Goal: Task Accomplishment & Management: Manage account settings

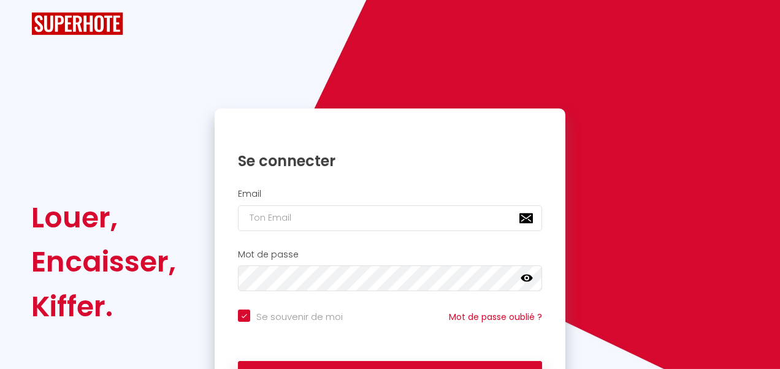
checkbox input "true"
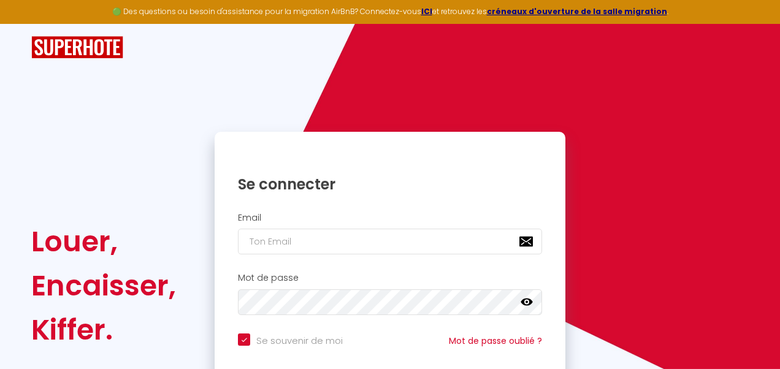
checkbox input "true"
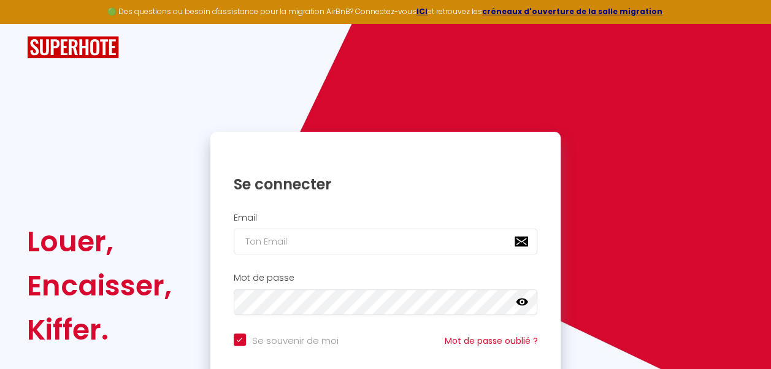
click at [388, 217] on h2 "Email" at bounding box center [386, 218] width 304 height 10
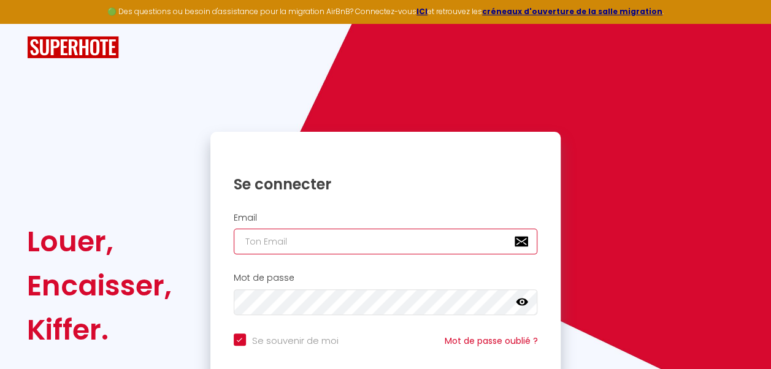
click at [390, 244] on input "email" at bounding box center [386, 242] width 304 height 26
type input "[EMAIL_ADDRESS][DOMAIN_NAME]"
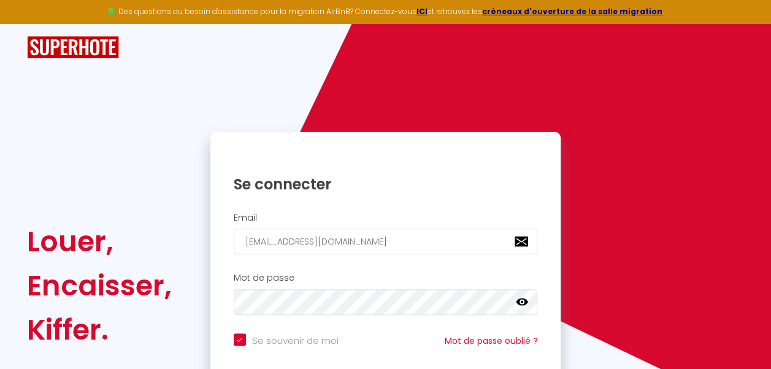
click at [523, 299] on icon at bounding box center [522, 302] width 12 height 7
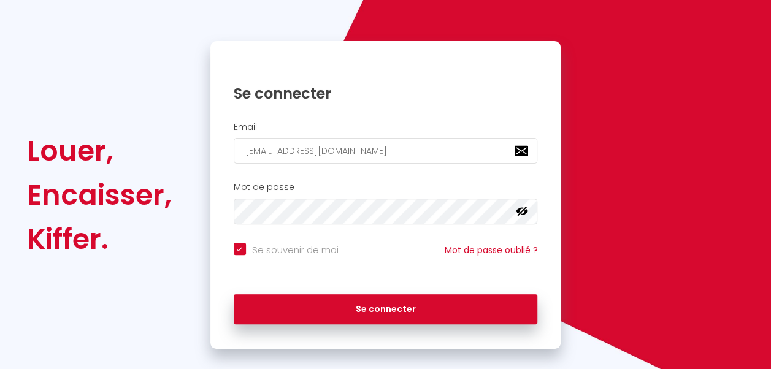
scroll to position [106, 0]
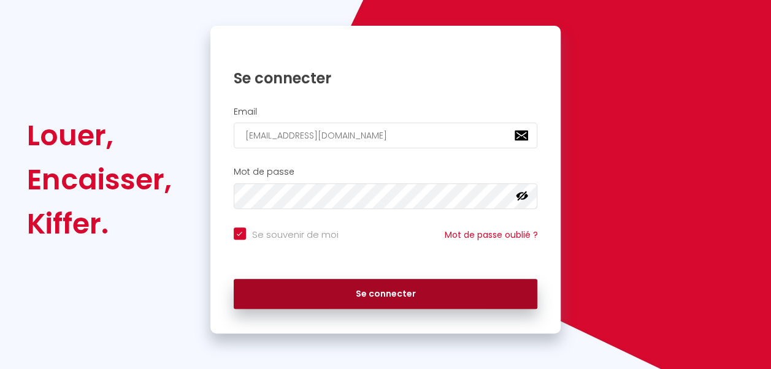
click at [374, 296] on button "Se connecter" at bounding box center [386, 294] width 304 height 31
checkbox input "true"
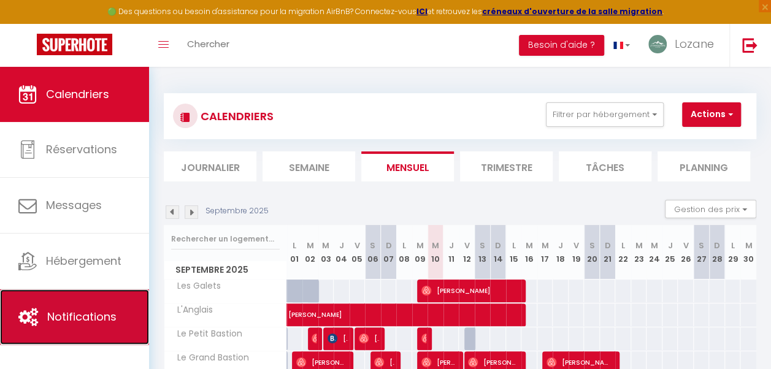
click at [61, 314] on span "Notifications" at bounding box center [81, 316] width 69 height 15
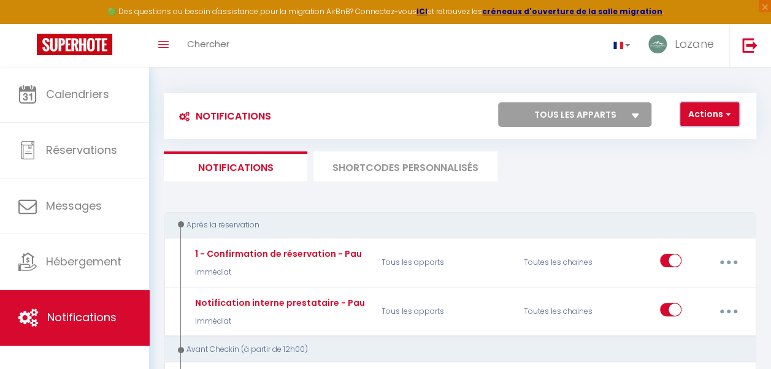
click at [724, 117] on span "button" at bounding box center [726, 114] width 7 height 12
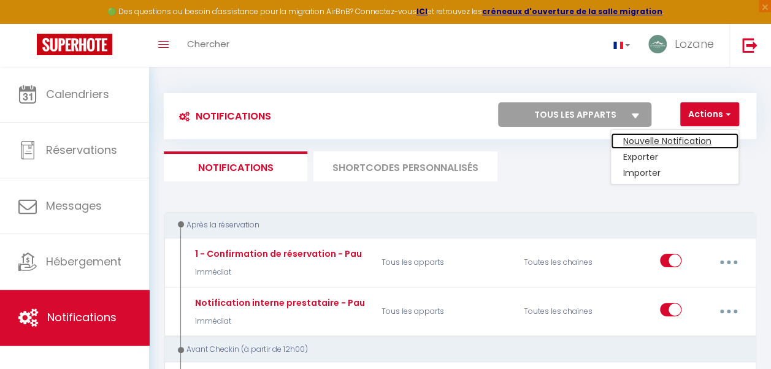
click at [683, 137] on link "Nouvelle Notification" at bounding box center [675, 141] width 128 height 16
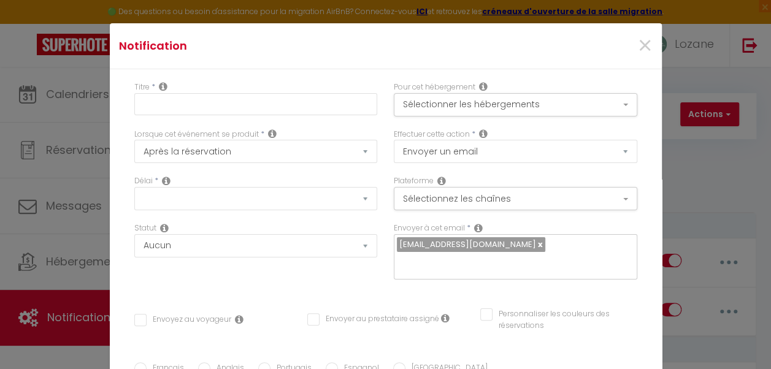
select select "Immédiat"
select select
checkbox input "false"
radio input "true"
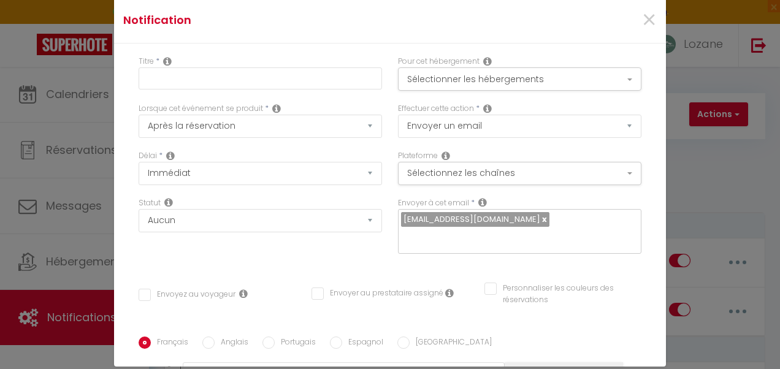
scroll to position [46, 0]
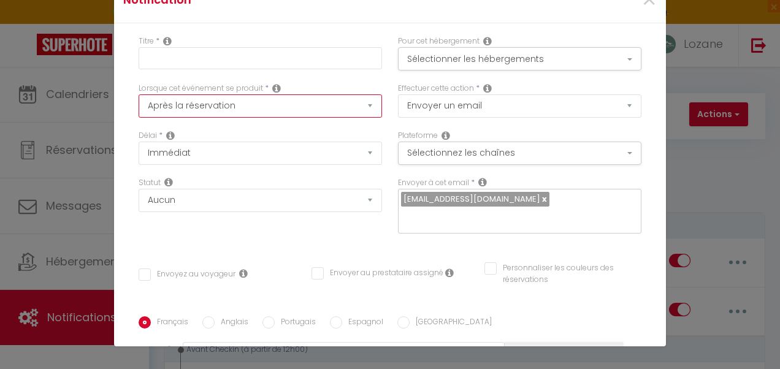
click at [361, 112] on select "Après la réservation Avant Checkin (à partir de 12h00) Après Checkin (à partir …" at bounding box center [260, 105] width 243 height 23
click at [540, 199] on link at bounding box center [543, 199] width 7 height 12
checkbox input "false"
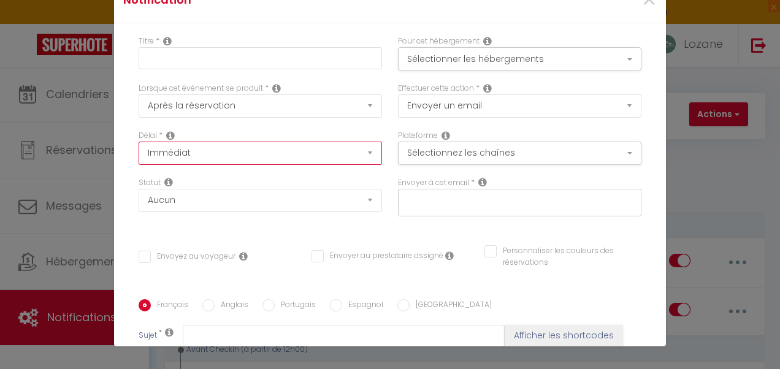
click at [351, 155] on select "Immédiat + 10 Minutes + 1 Heure + 2 Heures + 3 Heures + 4 Heures + 5 Heures + 6…" at bounding box center [260, 153] width 243 height 23
click at [373, 113] on div "Lorsque cet événement se produit * Après la réservation Avant Checkin (à partir…" at bounding box center [260, 106] width 259 height 47
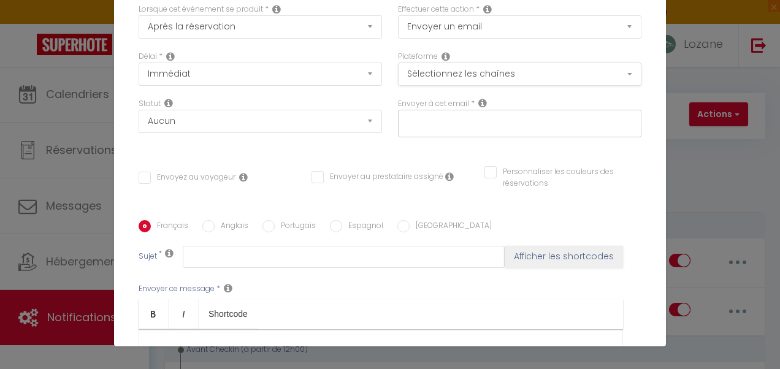
scroll to position [72, 0]
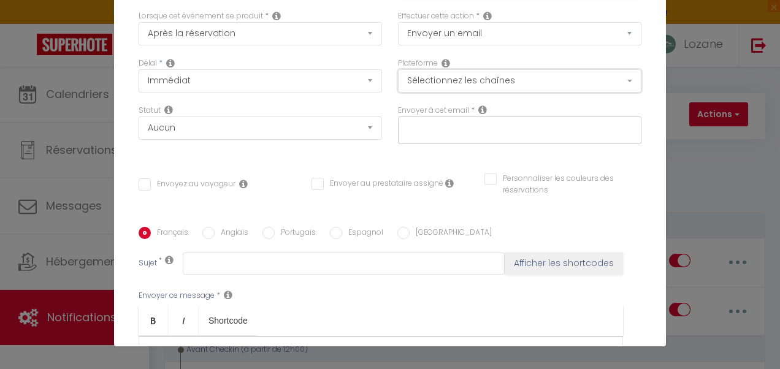
click at [616, 78] on button "Sélectionnez les chaînes" at bounding box center [519, 80] width 243 height 23
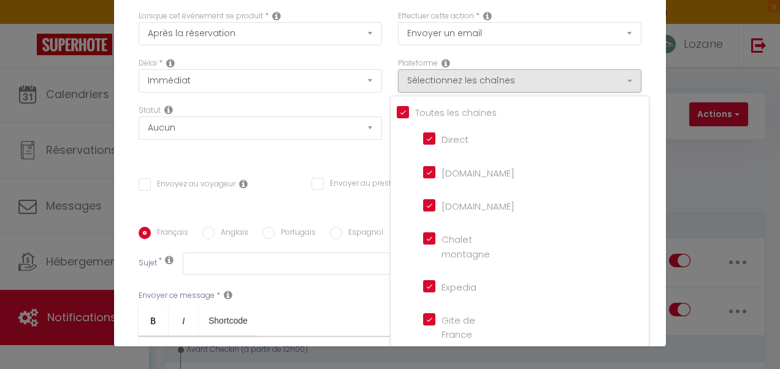
click at [397, 111] on input "Tous les apparts" at bounding box center [523, 111] width 252 height 12
checkbox input "false"
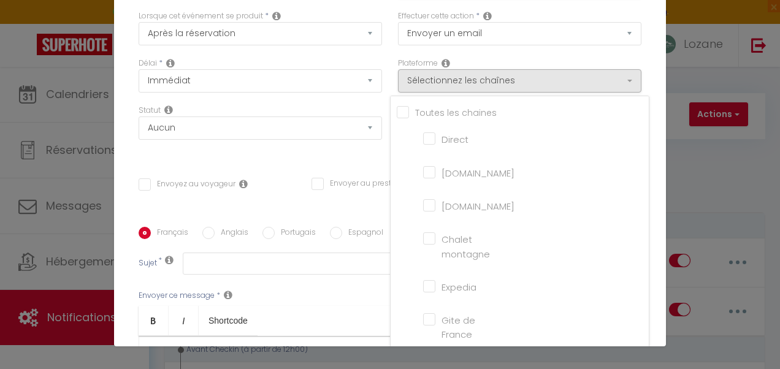
checkbox montagne "false"
checkbox input "false"
checkbox France "false"
checkbox input "false"
checkbox iCal "false"
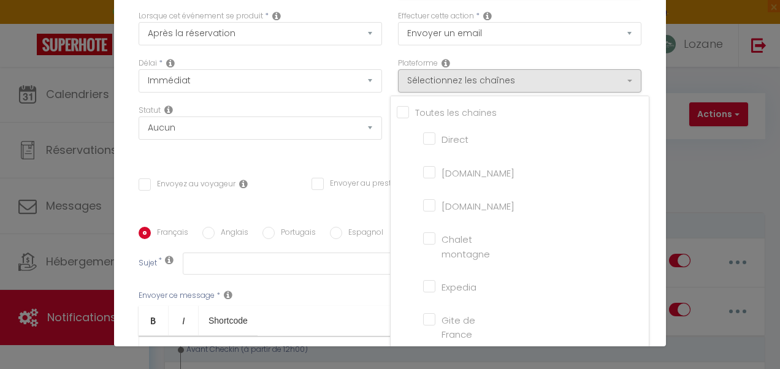
checkbox input "false"
checkbox tourisme "false"
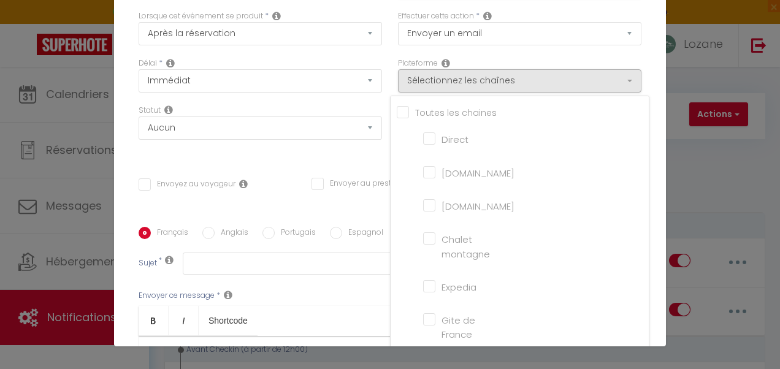
checkbox input "false"
click at [640, 90] on div "Titre * Pour cet hébergement Sélectionner les hébergements Tous les apparts Pau…" at bounding box center [390, 236] width 552 height 570
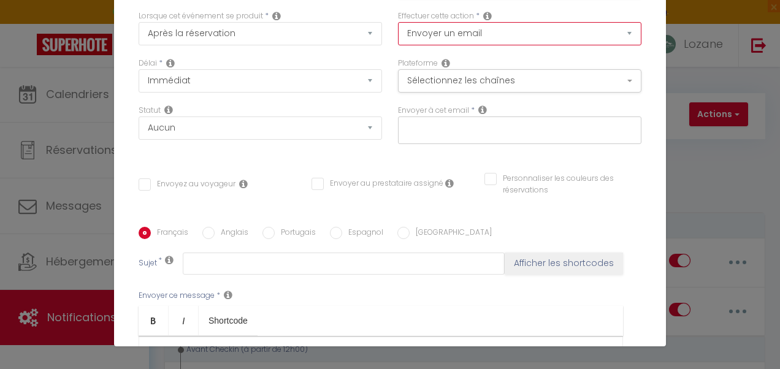
click at [610, 34] on select "Envoyer un email Envoyer un SMS Envoyer une notification push" at bounding box center [519, 33] width 243 height 23
click at [634, 53] on div "Effectuer cette action * Envoyer un email Envoyer un SMS Envoyer une notificati…" at bounding box center [519, 33] width 259 height 47
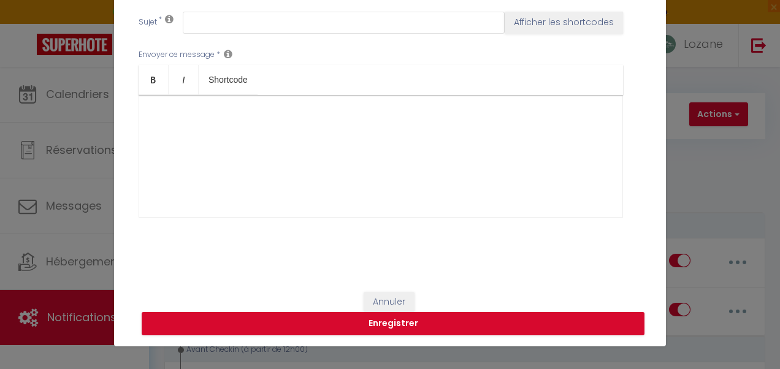
scroll to position [274, 0]
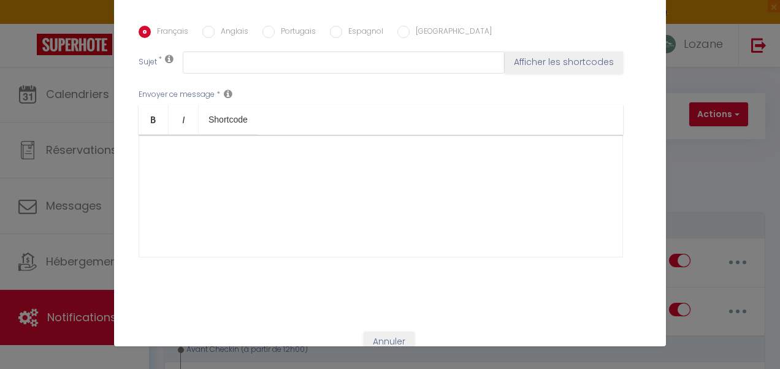
click at [670, 134] on div "Notification × Titre * Pour cet hébergement Sélectionner les hébergements Tous …" at bounding box center [390, 184] width 780 height 369
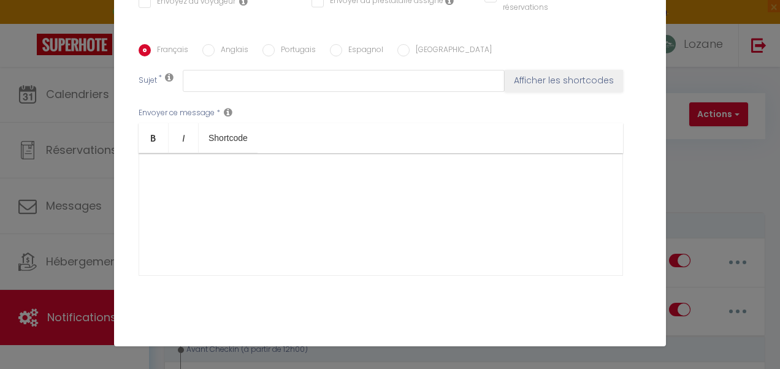
scroll to position [313, 0]
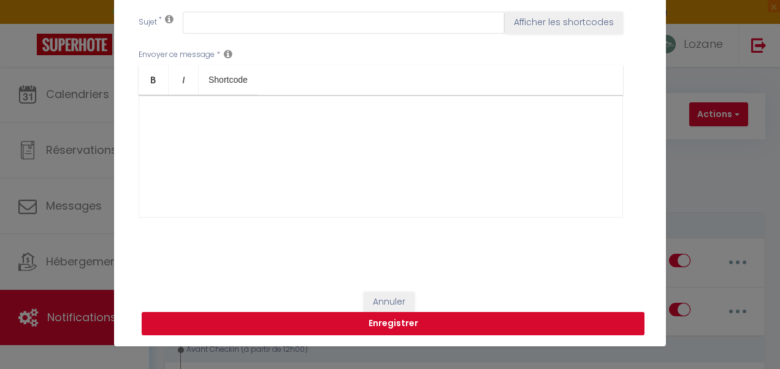
click at [429, 324] on button "Enregistrer" at bounding box center [393, 323] width 503 height 23
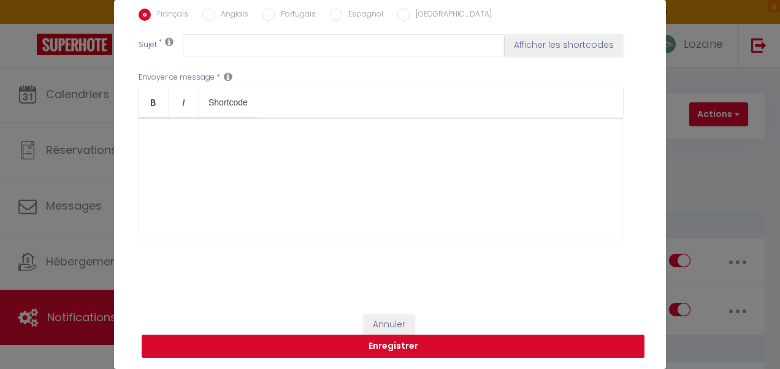
type input "N"
click at [425, 342] on button "Enregistrer" at bounding box center [393, 346] width 503 height 23
checkbox input "false"
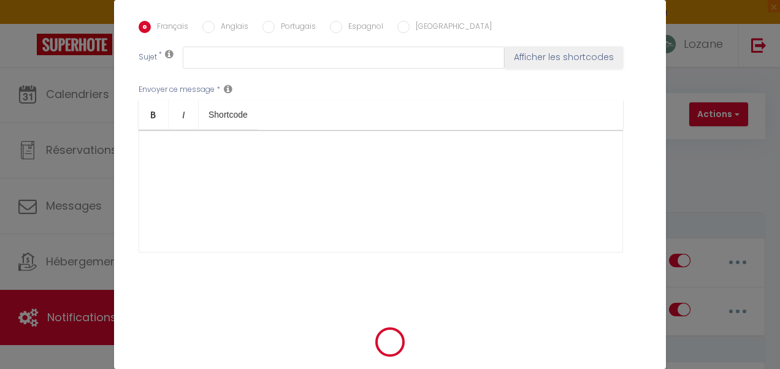
scroll to position [43, 0]
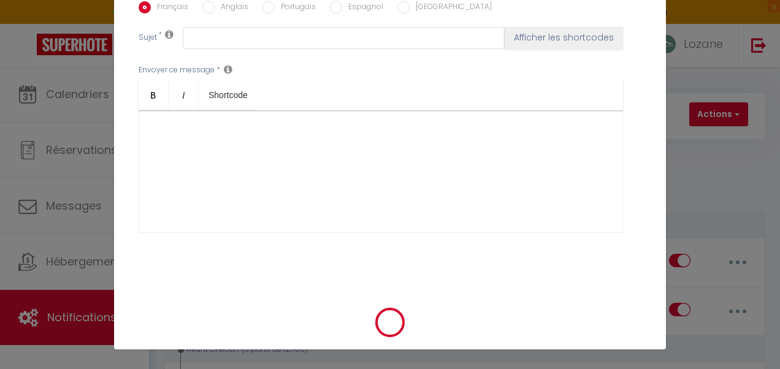
checkbox input "false"
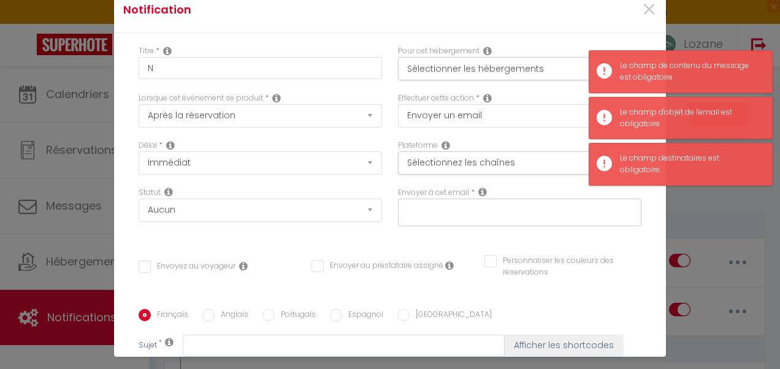
scroll to position [0, 0]
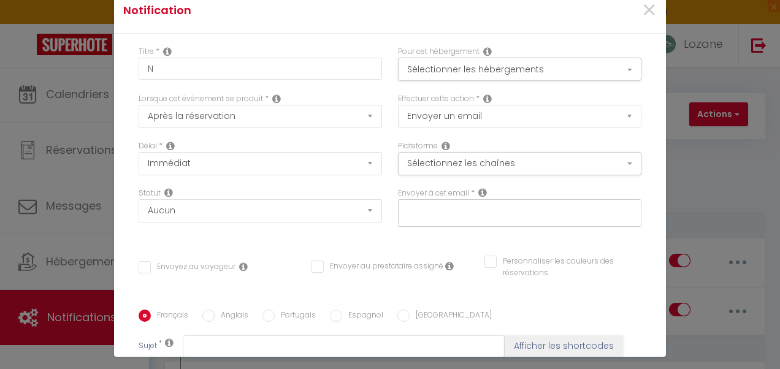
click at [442, 144] on icon at bounding box center [446, 146] width 9 height 10
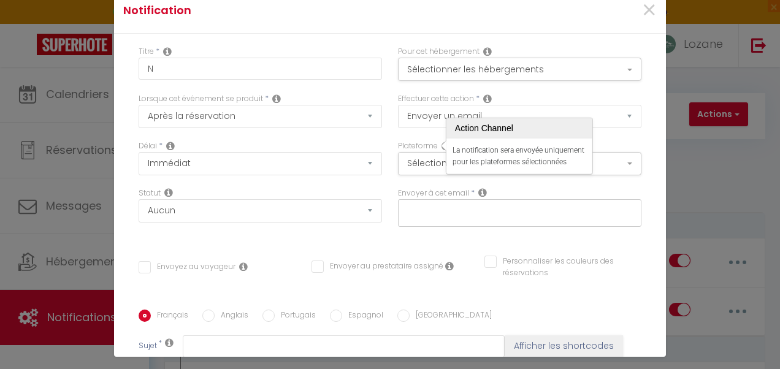
click at [442, 144] on icon at bounding box center [446, 146] width 9 height 10
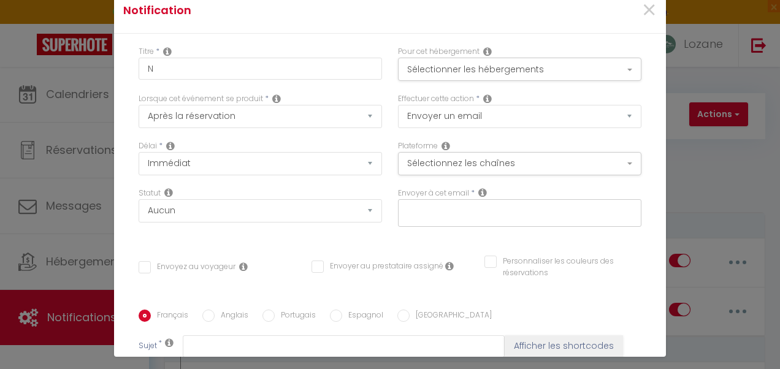
click at [478, 190] on icon at bounding box center [482, 193] width 9 height 10
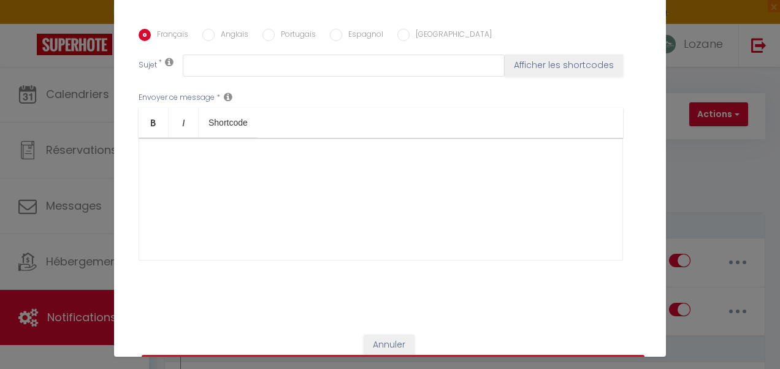
scroll to position [313, 0]
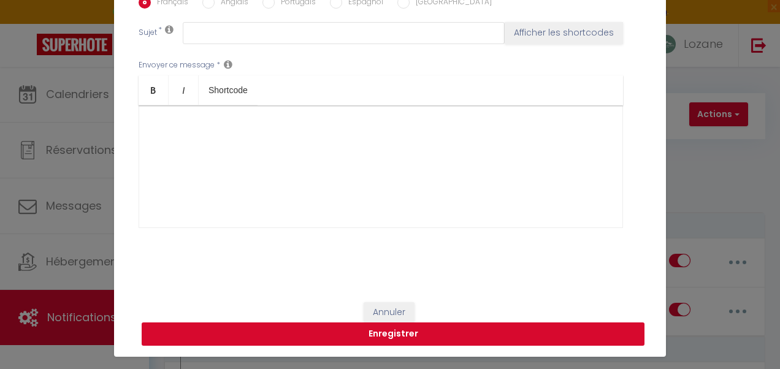
click at [465, 335] on button "Enregistrer" at bounding box center [393, 334] width 503 height 23
checkbox input "false"
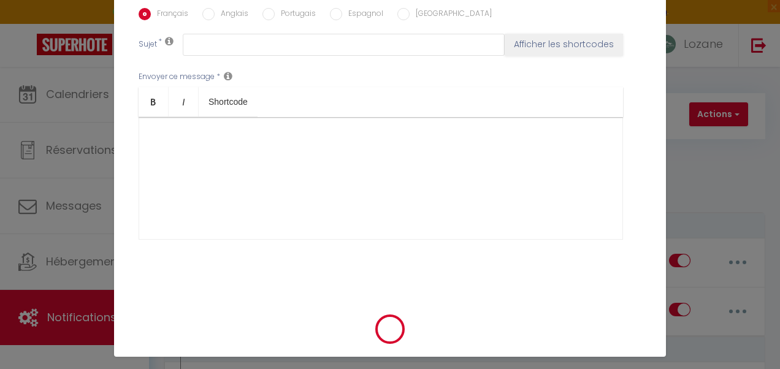
scroll to position [46, 0]
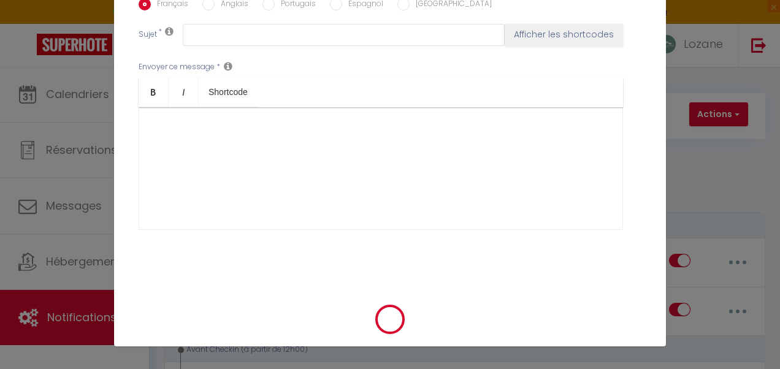
checkbox input "false"
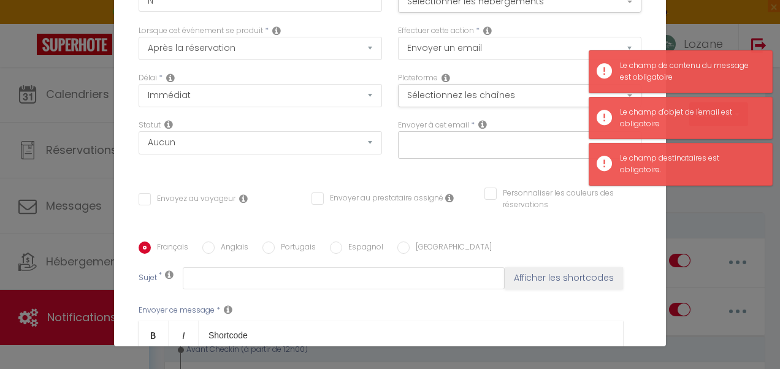
scroll to position [0, 0]
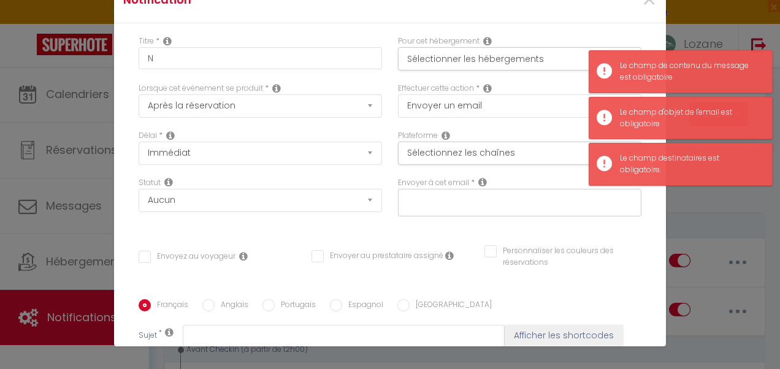
click at [452, 208] on div at bounding box center [519, 203] width 243 height 28
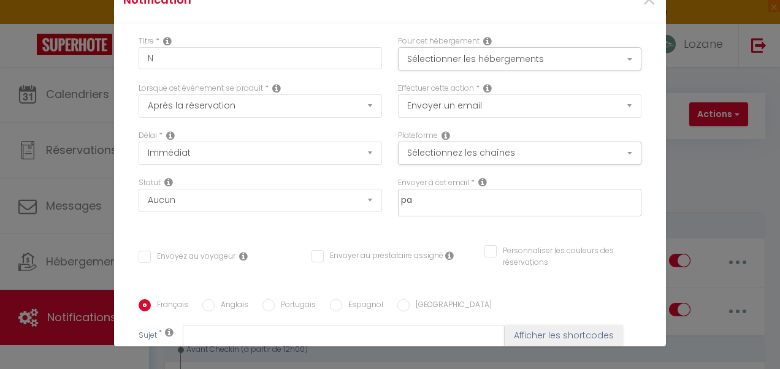
type input "pas"
checkbox input "false"
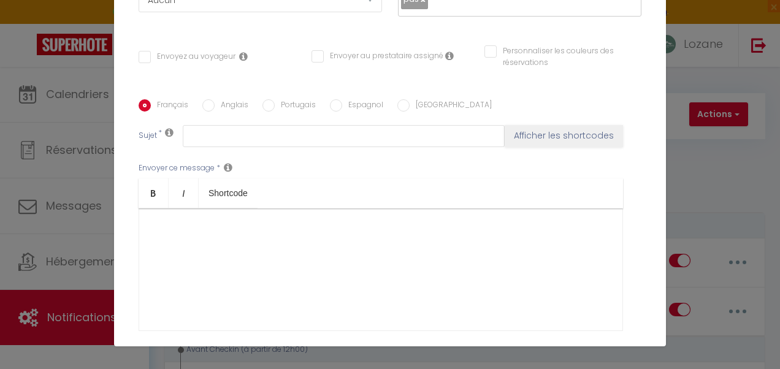
scroll to position [313, 0]
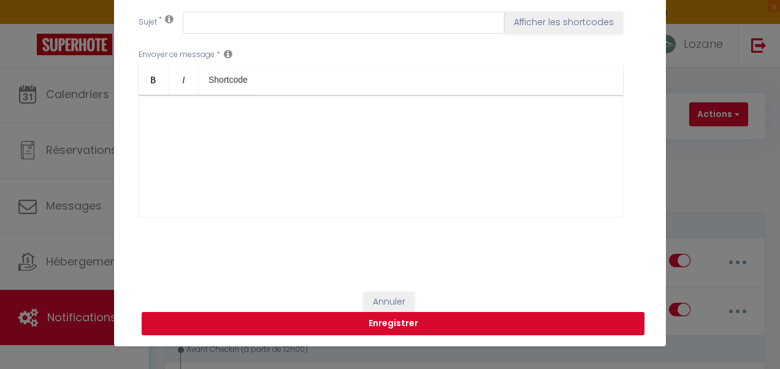
click at [545, 314] on button "Enregistrer" at bounding box center [393, 323] width 503 height 23
checkbox input "false"
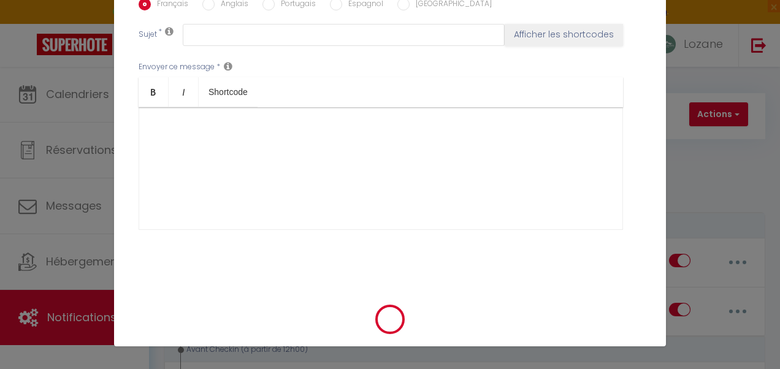
checkbox input "false"
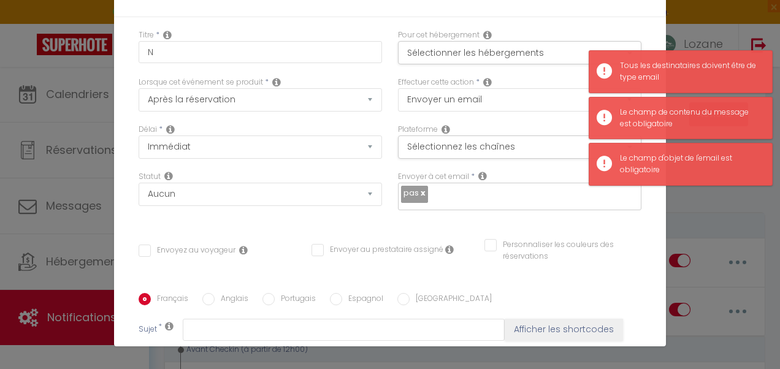
scroll to position [6, 0]
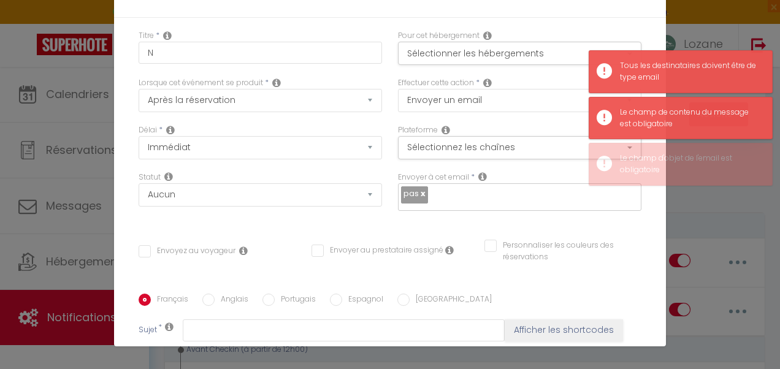
click at [419, 194] on link at bounding box center [422, 194] width 7 height 12
checkbox input "false"
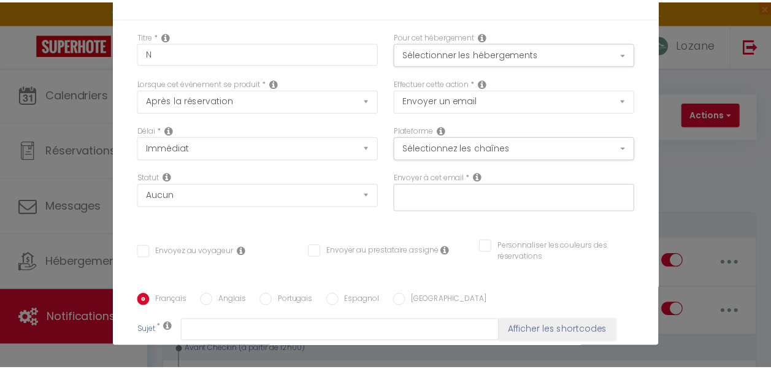
scroll to position [0, 0]
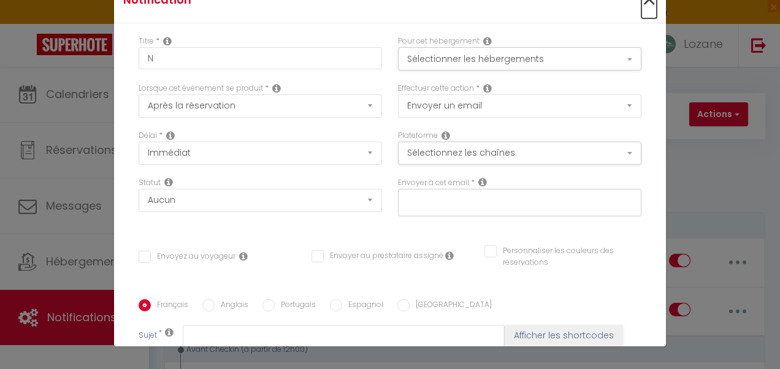
click at [641, 2] on span "×" at bounding box center [648, 0] width 15 height 37
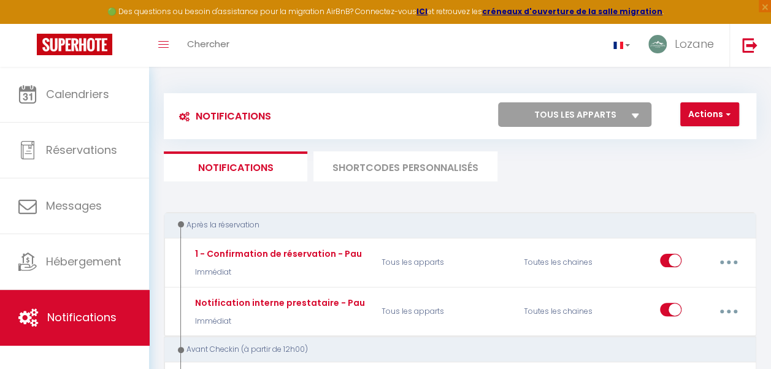
drag, startPoint x: 729, startPoint y: 127, endPoint x: 724, endPoint y: 117, distance: 11.5
click at [728, 127] on div "Actions Nouvelle Notification Exporter Importer Tous les apparts Le Cocon Le Co…" at bounding box center [533, 116] width 443 height 28
click at [724, 113] on span "button" at bounding box center [726, 114] width 7 height 12
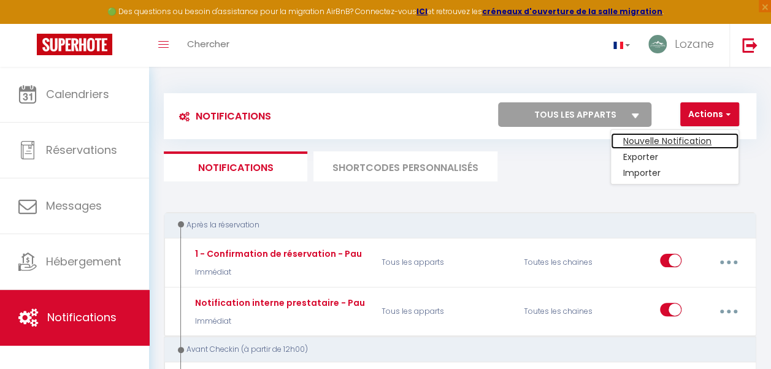
click at [670, 138] on link "Nouvelle Notification" at bounding box center [675, 141] width 128 height 16
checkbox input "false"
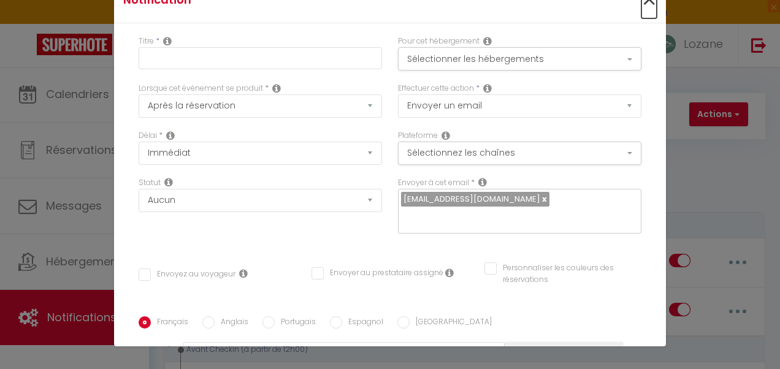
click at [641, 4] on span "×" at bounding box center [648, 0] width 15 height 37
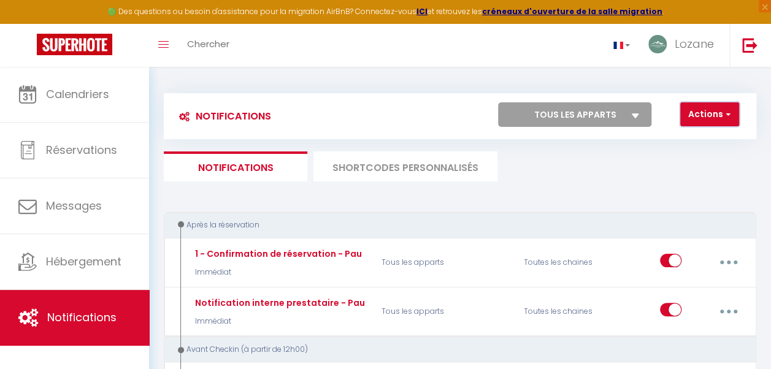
click at [718, 117] on button "Actions" at bounding box center [709, 114] width 59 height 25
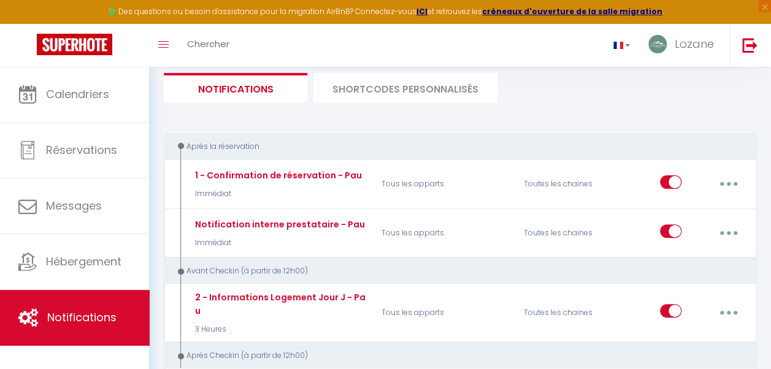
scroll to position [72, 0]
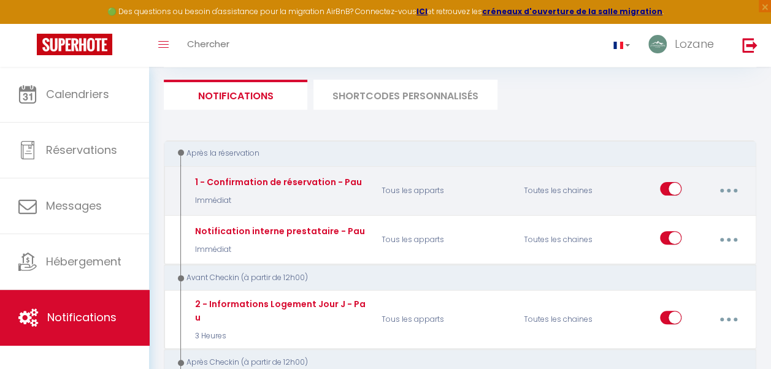
click at [675, 187] on input "checkbox" at bounding box center [670, 191] width 21 height 18
checkbox input "false"
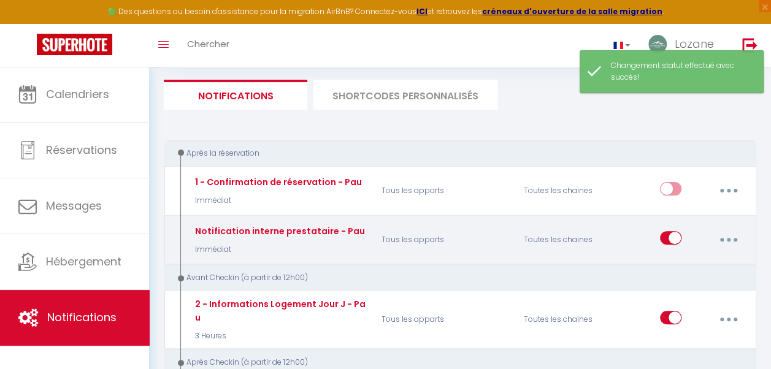
click at [667, 239] on input "checkbox" at bounding box center [670, 240] width 21 height 18
checkbox input "false"
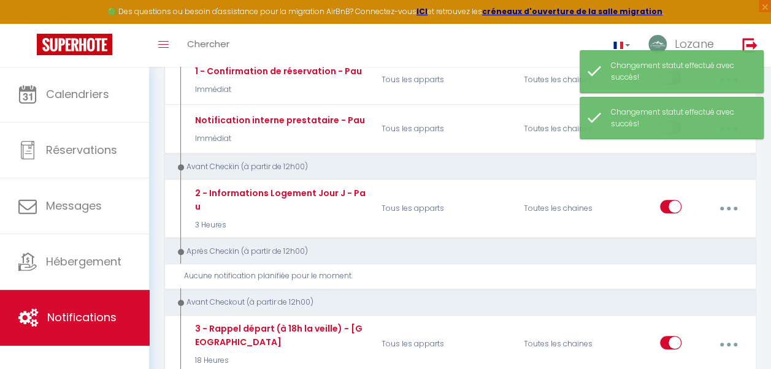
scroll to position [176, 0]
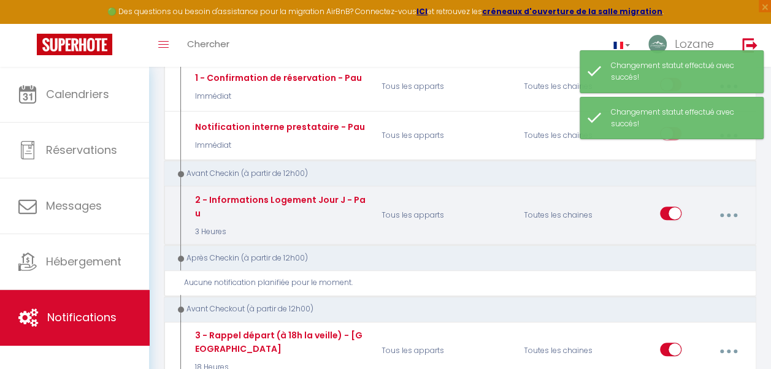
click at [672, 207] on input "checkbox" at bounding box center [670, 216] width 21 height 18
checkbox input "false"
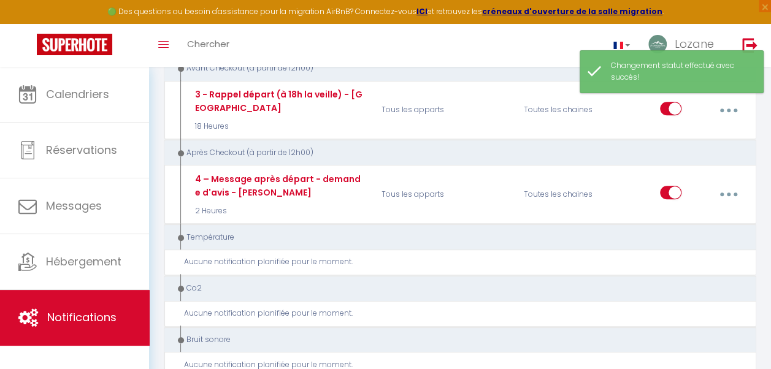
scroll to position [412, 0]
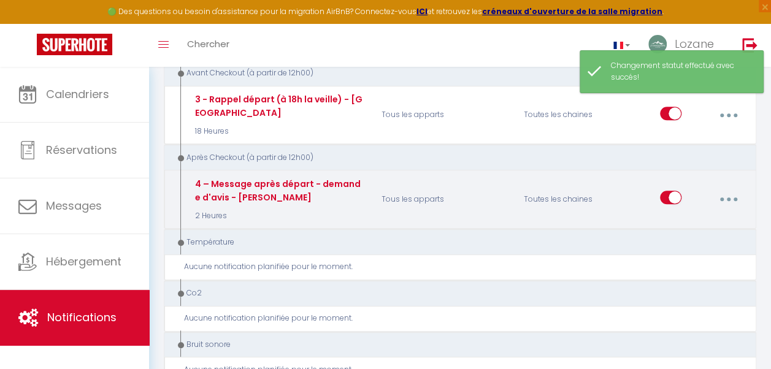
click at [670, 191] on input "checkbox" at bounding box center [670, 200] width 21 height 18
checkbox input "false"
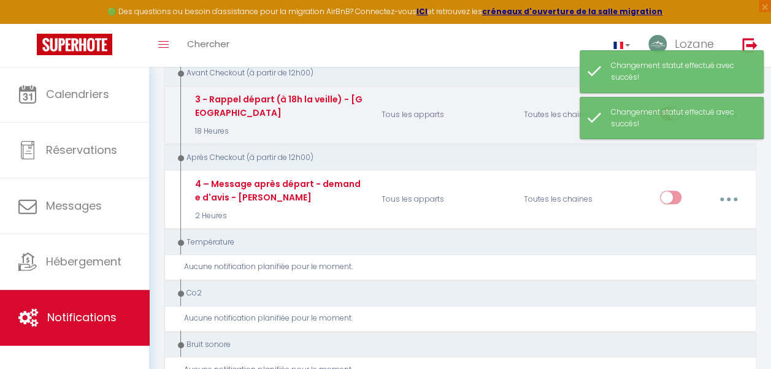
click at [675, 107] on input "checkbox" at bounding box center [670, 116] width 21 height 18
checkbox input "false"
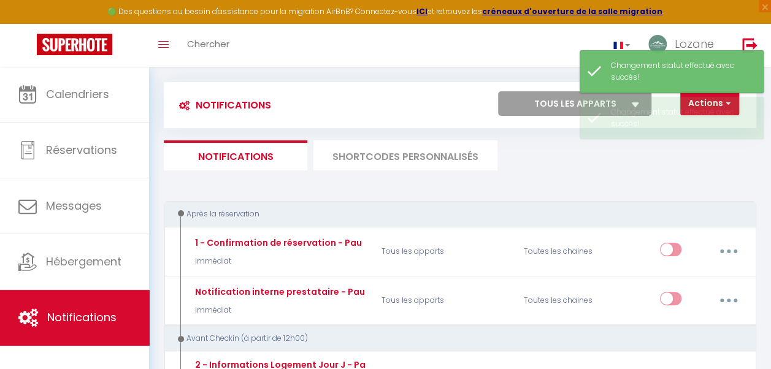
scroll to position [4, 0]
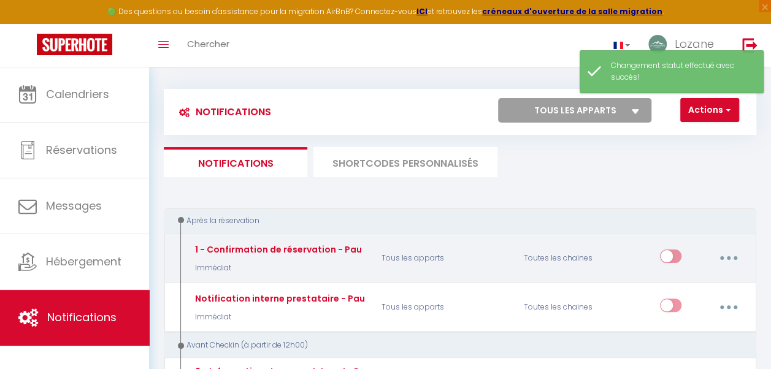
click at [730, 262] on button "button" at bounding box center [728, 258] width 33 height 23
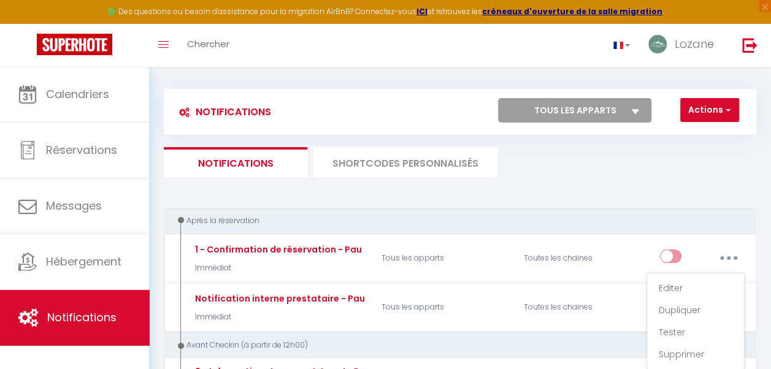
click at [435, 169] on li "SHORTCODES PERSONNALISÉS" at bounding box center [405, 162] width 184 height 30
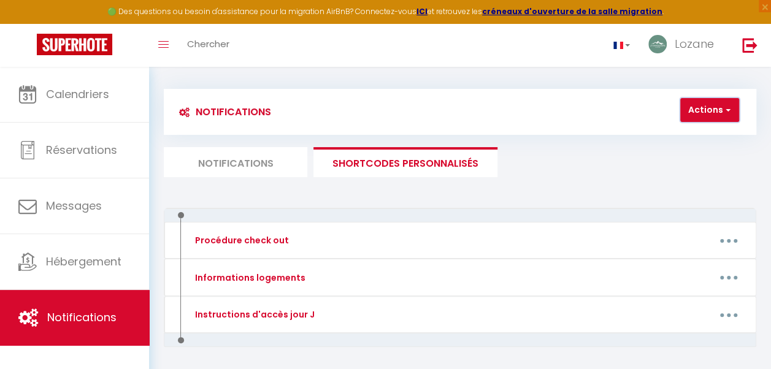
click at [729, 110] on span "button" at bounding box center [726, 110] width 7 height 12
drag, startPoint x: 683, startPoint y: 177, endPoint x: 732, endPoint y: 158, distance: 52.4
click at [683, 177] on ul "Notifications SHORTCODES PERSONNALISÉS" at bounding box center [460, 162] width 592 height 30
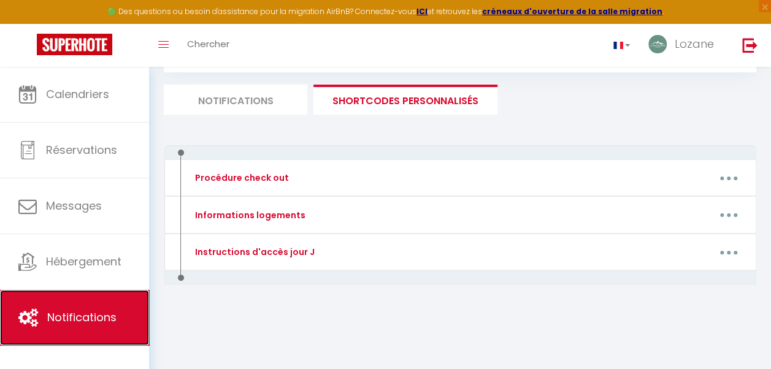
click at [81, 316] on span "Notifications" at bounding box center [81, 317] width 69 height 15
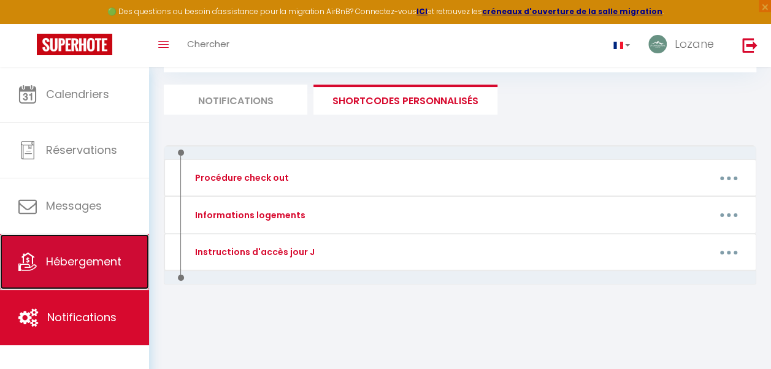
click at [74, 262] on span "Hébergement" at bounding box center [83, 261] width 75 height 15
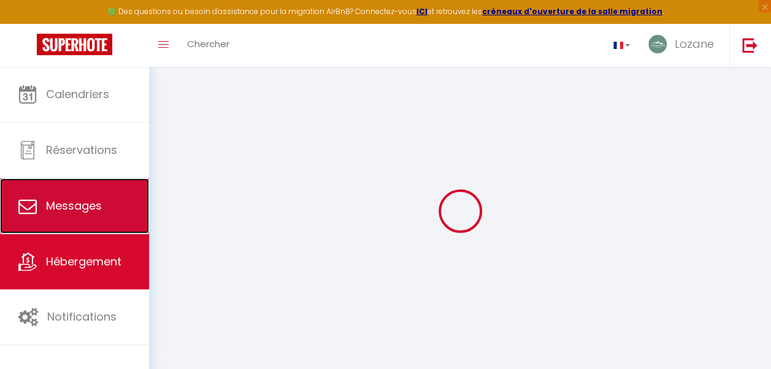
click at [99, 204] on span "Messages" at bounding box center [74, 205] width 56 height 15
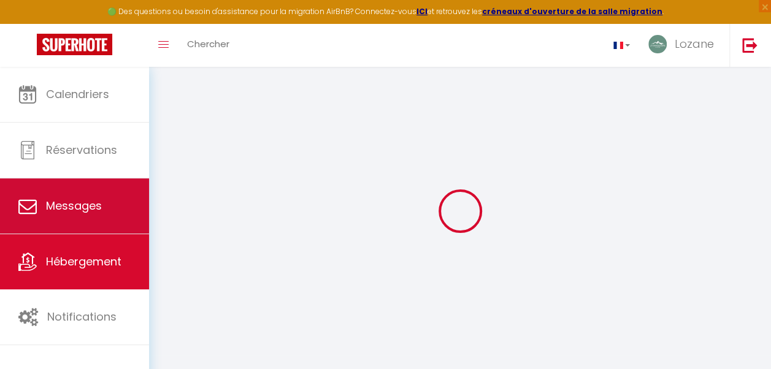
select select "message"
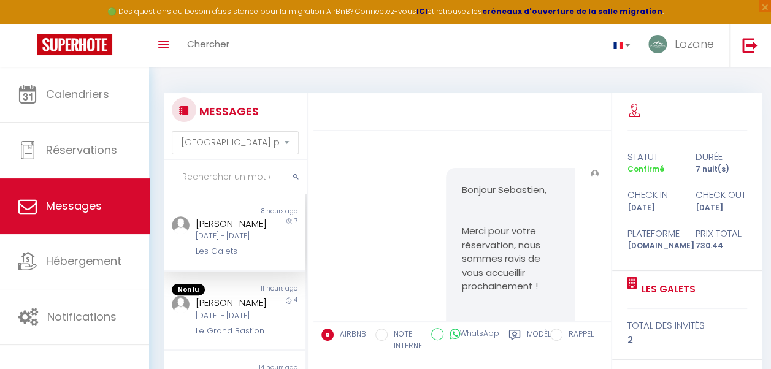
scroll to position [3021, 0]
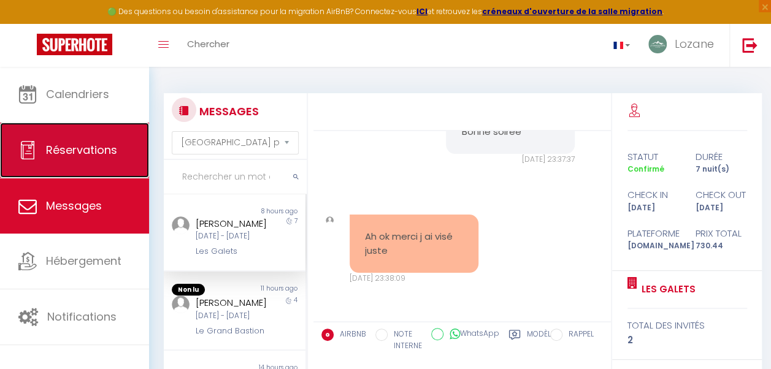
click at [110, 151] on span "Réservations" at bounding box center [81, 149] width 71 height 15
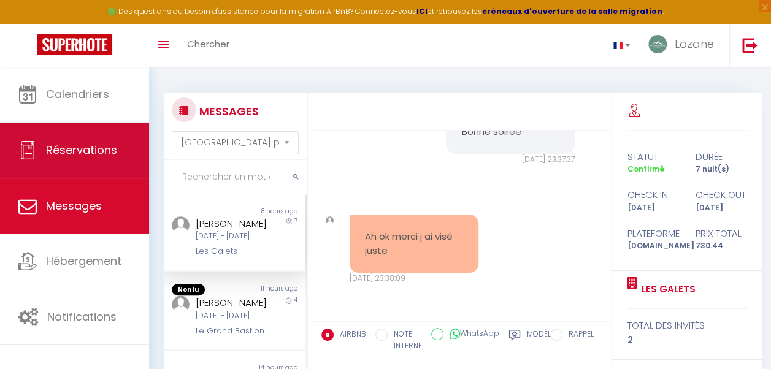
select select "not_cancelled"
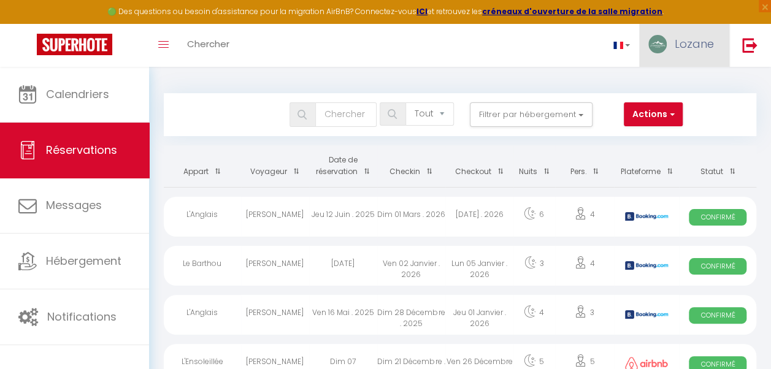
click at [699, 40] on span "Lozane" at bounding box center [694, 43] width 39 height 15
click at [681, 83] on link "Paramètres" at bounding box center [680, 85] width 91 height 21
select select "fr"
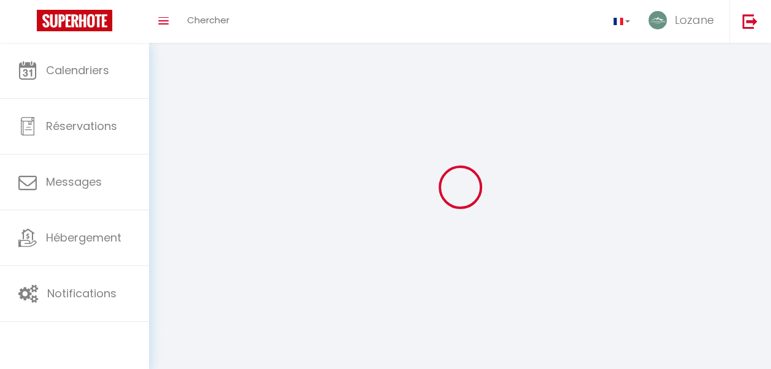
type input "Lozane"
type input "Le Corre"
select select
select select "28"
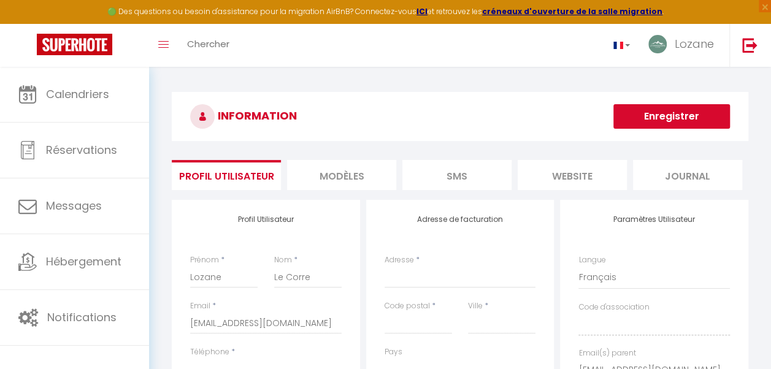
select select
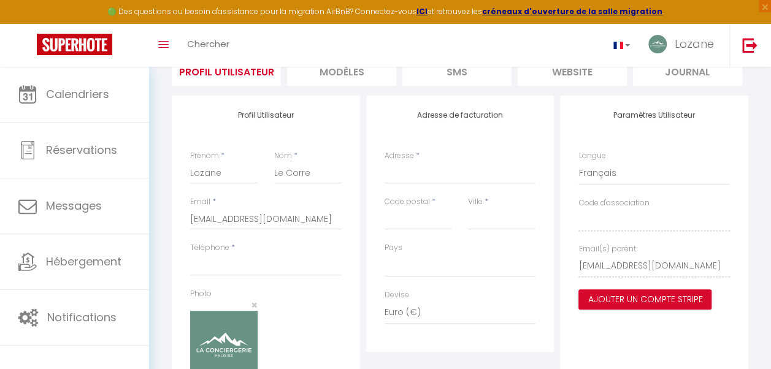
scroll to position [108, 0]
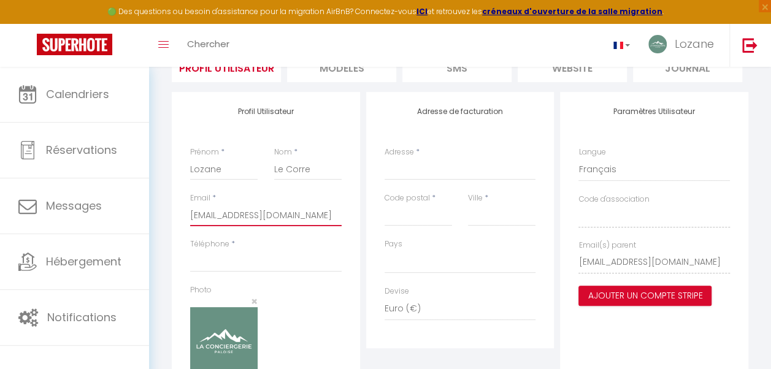
drag, startPoint x: 302, startPoint y: 213, endPoint x: 150, endPoint y: 207, distance: 152.8
click at [150, 207] on div "INFORMATION Enregistrer Profil Utilisateur MODÈLES SMS website Journal Profil U…" at bounding box center [460, 210] width 622 height 502
select select
drag, startPoint x: 256, startPoint y: 199, endPoint x: 302, endPoint y: 181, distance: 48.7
click at [302, 181] on div "Profil Utilisateur Prénom * [PERSON_NAME] * Le Corre Email * Téléphone * Photo …" at bounding box center [266, 259] width 188 height 335
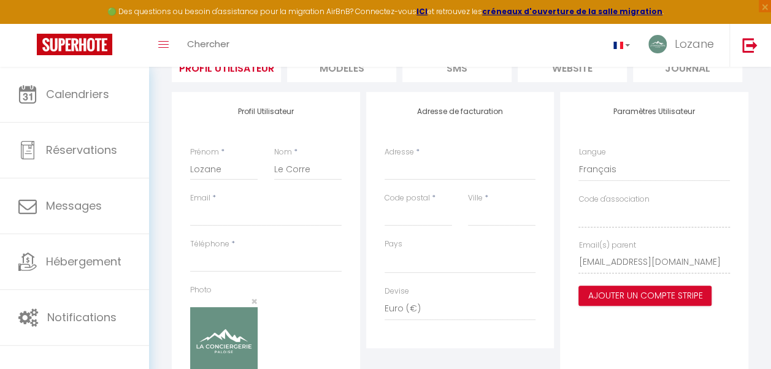
drag, startPoint x: 613, startPoint y: 335, endPoint x: 605, endPoint y: 334, distance: 7.5
click at [613, 336] on div "Paramètres Utilisateur Langue Anglais [DEMOGRAPHIC_DATA] [GEOGRAPHIC_DATA] Espa…" at bounding box center [654, 259] width 188 height 335
click at [371, 74] on li "MODÈLES" at bounding box center [341, 67] width 109 height 30
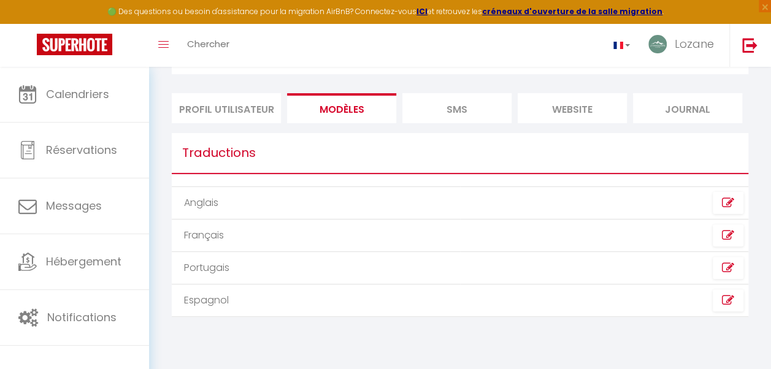
scroll to position [67, 0]
click at [473, 117] on li "SMS" at bounding box center [456, 108] width 109 height 30
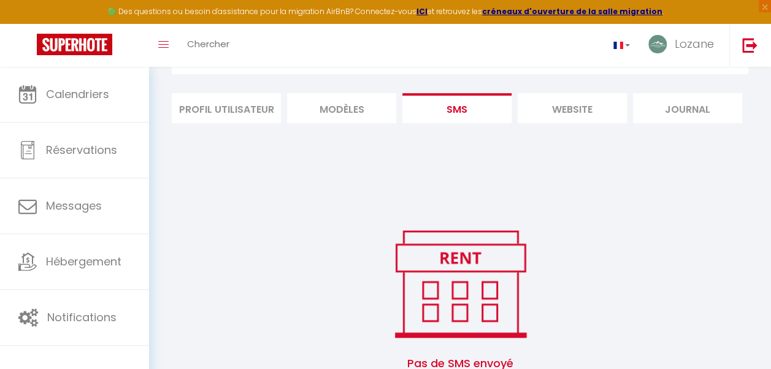
scroll to position [108, 0]
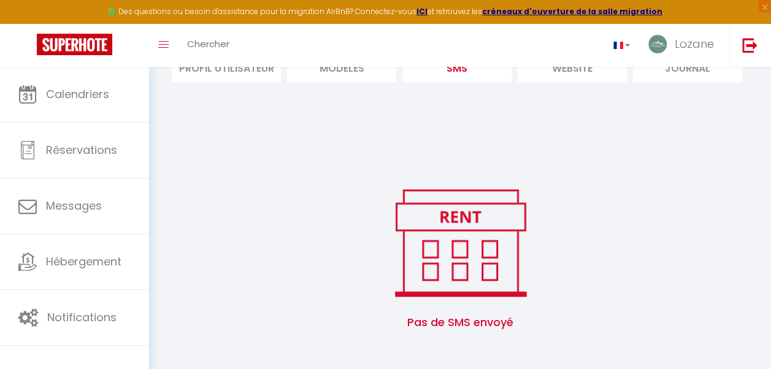
click at [569, 78] on li "website" at bounding box center [572, 67] width 109 height 30
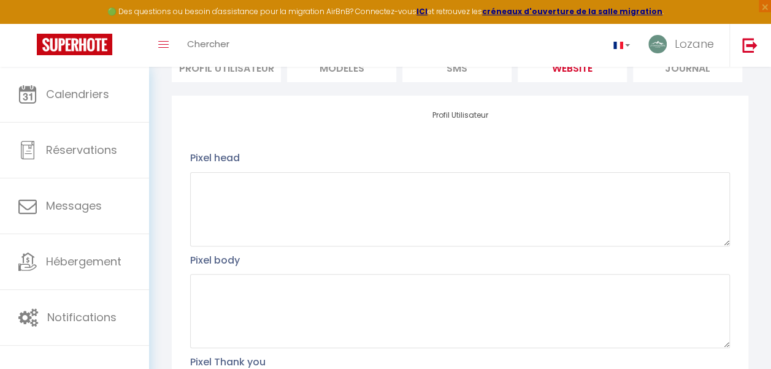
click at [665, 80] on li "Journal" at bounding box center [687, 67] width 109 height 30
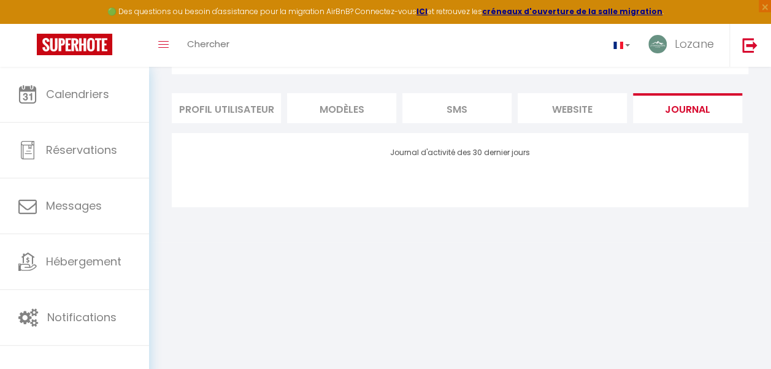
scroll to position [67, 0]
click at [224, 115] on li "Profil Utilisateur" at bounding box center [226, 108] width 109 height 30
select select
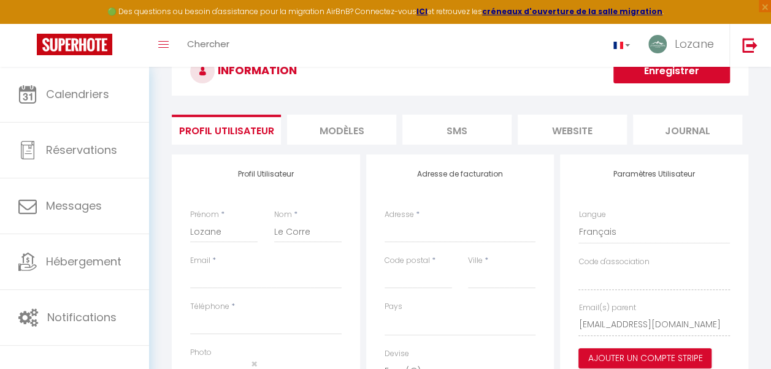
scroll to position [40, 0]
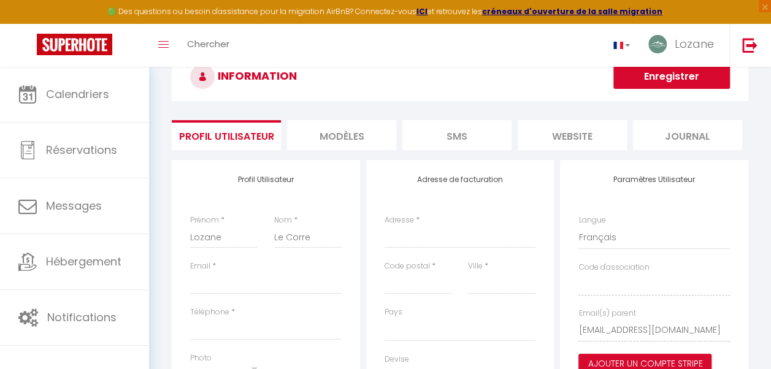
click at [671, 81] on button "Enregistrer" at bounding box center [671, 76] width 117 height 25
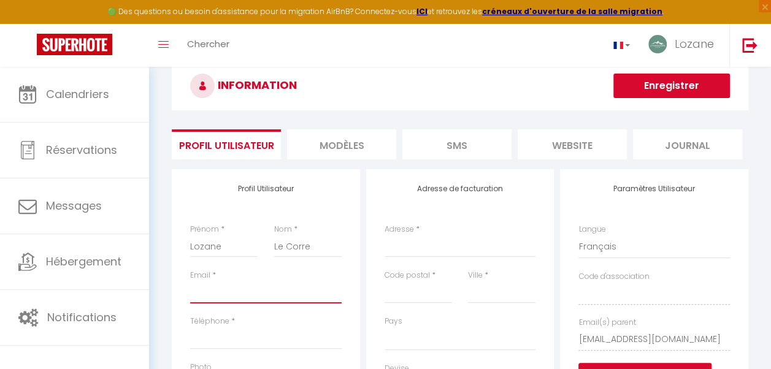
scroll to position [0, 0]
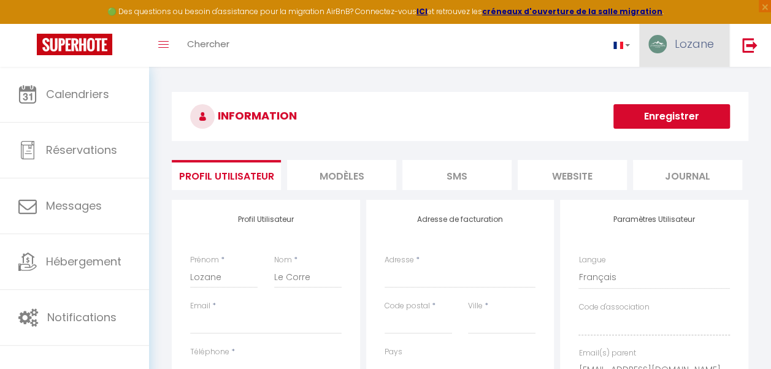
click at [687, 36] on link "Lozane" at bounding box center [684, 45] width 90 height 43
click at [297, 329] on input "Email" at bounding box center [265, 323] width 151 height 22
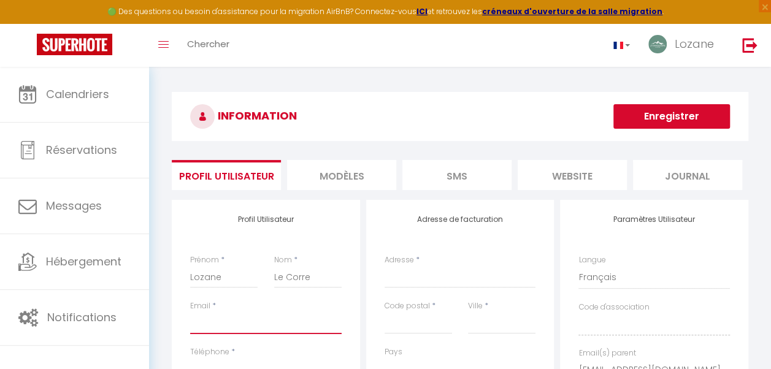
type input "[EMAIL_ADDRESS][DOMAIN_NAME]"
type input "0775818393"
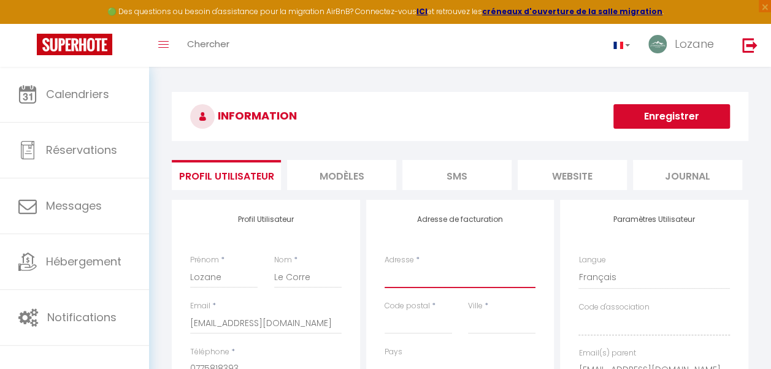
type input "[GEOGRAPHIC_DATA][PERSON_NAME]"
type input "64000"
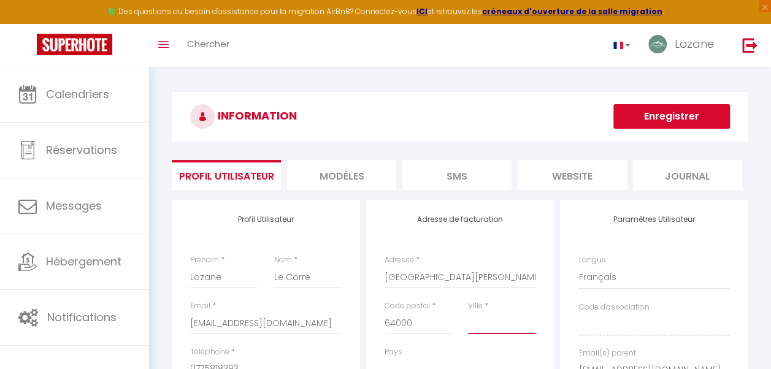
type input "Pau"
select select "1"
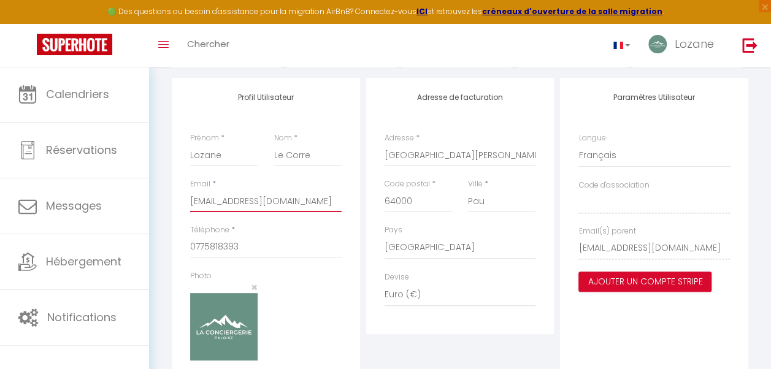
scroll to position [132, 0]
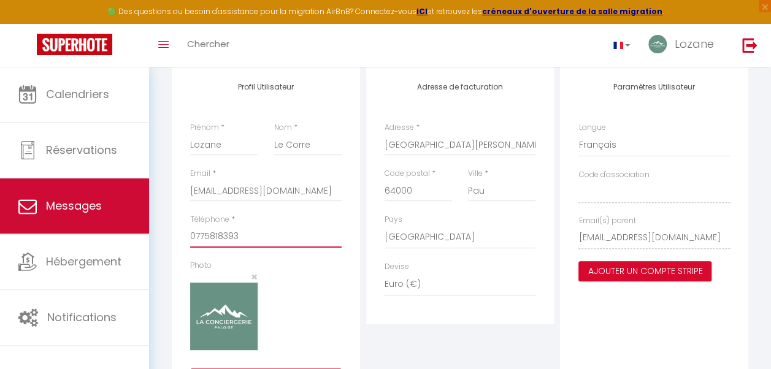
drag, startPoint x: 137, startPoint y: 226, endPoint x: 117, endPoint y: 226, distance: 19.6
click at [117, 226] on div "🟢 Des questions ou besoin d'assistance pour la migration AirBnB? Connectez-vous…" at bounding box center [385, 185] width 771 height 502
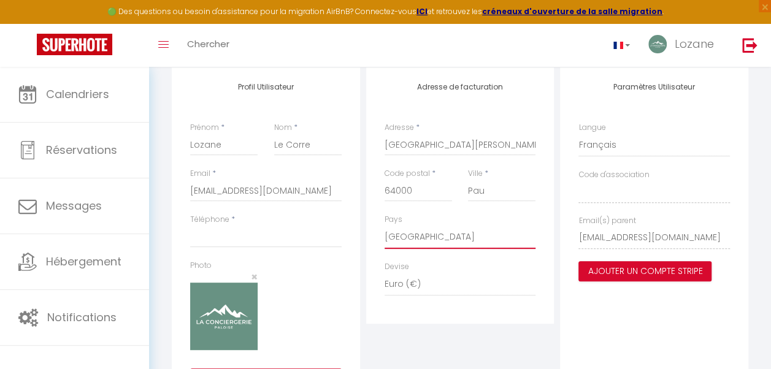
drag, startPoint x: 429, startPoint y: 238, endPoint x: 393, endPoint y: 238, distance: 36.2
click at [393, 238] on select "[GEOGRAPHIC_DATA] [GEOGRAPHIC_DATA] [GEOGRAPHIC_DATA] [GEOGRAPHIC_DATA] [GEOGRA…" at bounding box center [460, 237] width 151 height 23
click at [421, 239] on select "[GEOGRAPHIC_DATA] [GEOGRAPHIC_DATA] [GEOGRAPHIC_DATA] [GEOGRAPHIC_DATA] [GEOGRA…" at bounding box center [460, 237] width 151 height 23
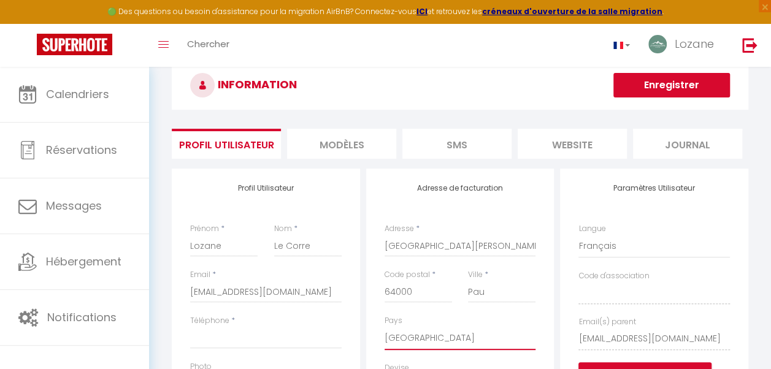
scroll to position [25, 0]
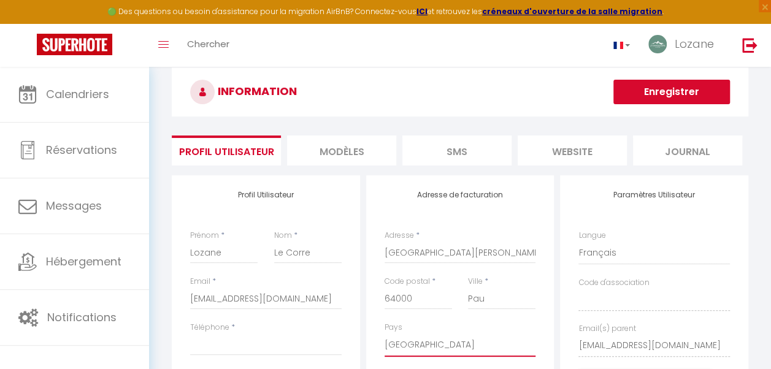
click at [424, 347] on select "[GEOGRAPHIC_DATA] [GEOGRAPHIC_DATA] [GEOGRAPHIC_DATA] [GEOGRAPHIC_DATA] [GEOGRA…" at bounding box center [460, 345] width 151 height 23
click at [408, 343] on select "[GEOGRAPHIC_DATA] [GEOGRAPHIC_DATA] [GEOGRAPHIC_DATA] [GEOGRAPHIC_DATA] [GEOGRA…" at bounding box center [460, 345] width 151 height 23
click at [410, 343] on select "[GEOGRAPHIC_DATA] [GEOGRAPHIC_DATA] [GEOGRAPHIC_DATA] [GEOGRAPHIC_DATA] [GEOGRA…" at bounding box center [460, 345] width 151 height 23
click at [410, 342] on select "[GEOGRAPHIC_DATA] [GEOGRAPHIC_DATA] [GEOGRAPHIC_DATA] [GEOGRAPHIC_DATA] [GEOGRA…" at bounding box center [460, 345] width 151 height 23
click at [408, 345] on select "[GEOGRAPHIC_DATA] [GEOGRAPHIC_DATA] [GEOGRAPHIC_DATA] [GEOGRAPHIC_DATA] [GEOGRA…" at bounding box center [460, 345] width 151 height 23
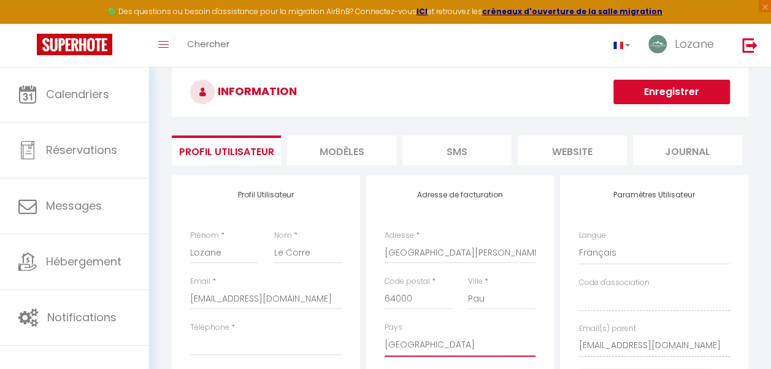
click at [429, 348] on select "[GEOGRAPHIC_DATA] [GEOGRAPHIC_DATA] [GEOGRAPHIC_DATA] [GEOGRAPHIC_DATA] [GEOGRA…" at bounding box center [460, 345] width 151 height 23
click at [413, 293] on input "64000" at bounding box center [418, 299] width 67 height 22
type input "6"
type input "P"
drag, startPoint x: 496, startPoint y: 301, endPoint x: 464, endPoint y: 299, distance: 31.9
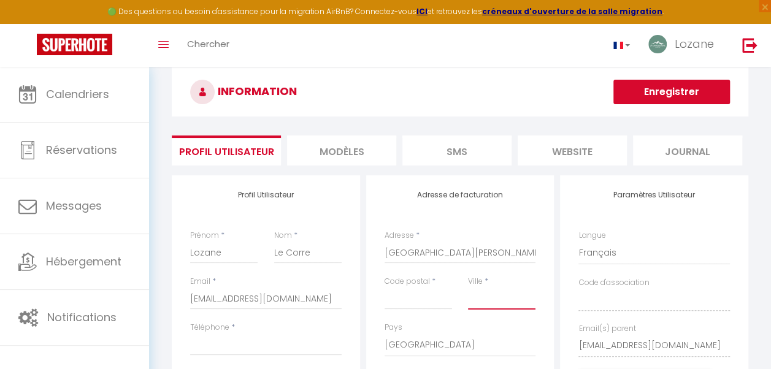
click at [462, 302] on div "Ville *" at bounding box center [501, 299] width 83 height 46
click at [448, 250] on input "[GEOGRAPHIC_DATA][PERSON_NAME]" at bounding box center [460, 253] width 151 height 22
type input "28 avenue [PERSON_NAME]"
drag, startPoint x: 518, startPoint y: 252, endPoint x: 381, endPoint y: 260, distance: 137.0
click at [381, 260] on div "Adresse de facturation Adresse * [STREET_ADDRESS] lorca Code postal * Ville * […" at bounding box center [460, 303] width 188 height 256
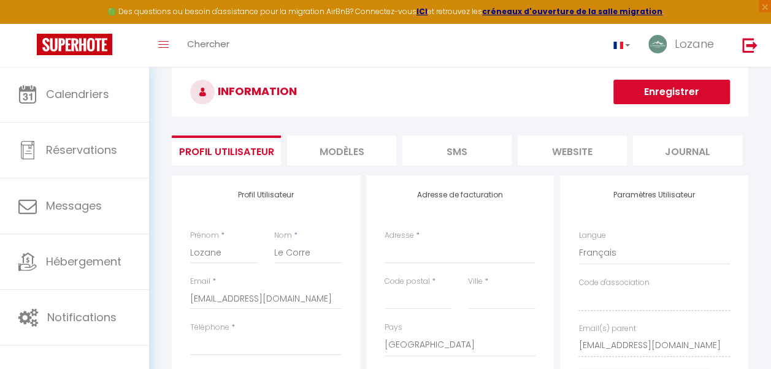
click at [654, 93] on button "Enregistrer" at bounding box center [671, 92] width 117 height 25
click at [751, 36] on link at bounding box center [749, 45] width 40 height 43
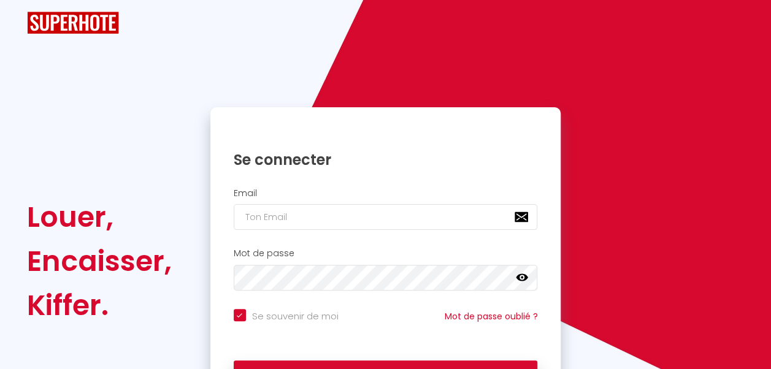
scroll to position [106, 0]
